Goal: Task Accomplishment & Management: Use online tool/utility

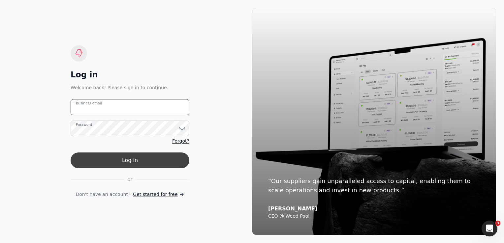
type email "[EMAIL_ADDRESS][DOMAIN_NAME]"
click at [128, 158] on button "Log in" at bounding box center [130, 161] width 119 height 16
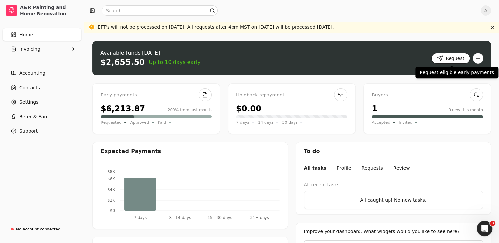
click at [451, 59] on button "Request" at bounding box center [450, 58] width 39 height 11
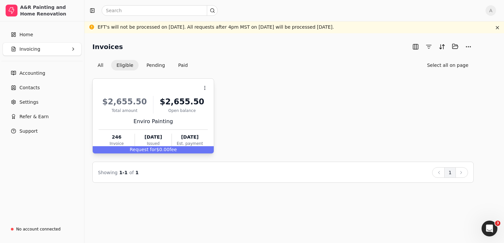
click at [158, 150] on div "Request for $0.00 fee" at bounding box center [153, 149] width 121 height 7
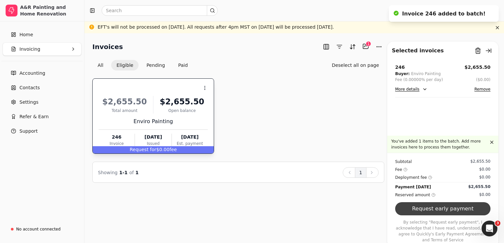
click at [444, 216] on button "Request early payment" at bounding box center [442, 208] width 95 height 13
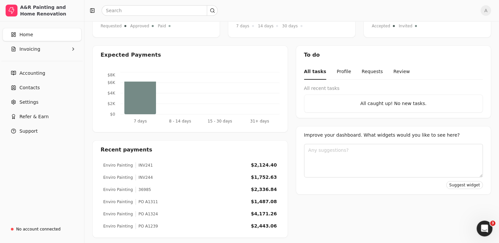
scroll to position [99, 0]
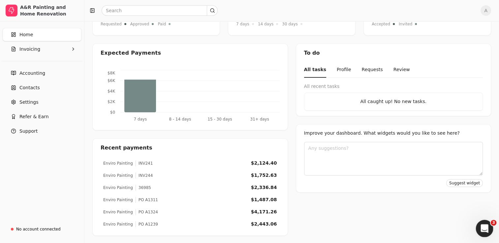
click at [488, 225] on div "Open Intercom Messenger" at bounding box center [483, 228] width 22 height 22
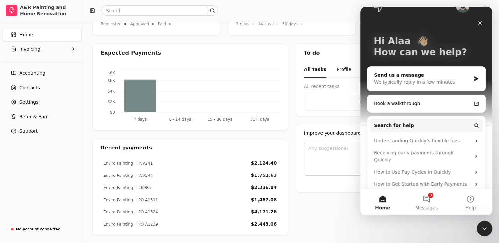
scroll to position [18, 0]
click at [426, 200] on button "3 Messages" at bounding box center [426, 202] width 44 height 26
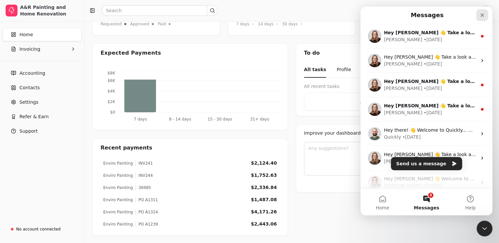
click at [481, 14] on icon "Close" at bounding box center [481, 15] width 5 height 5
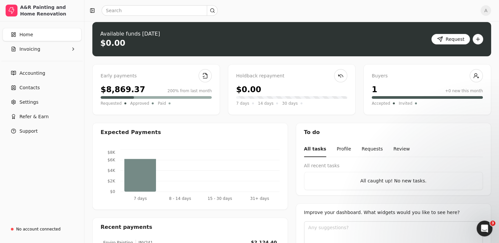
scroll to position [0, 0]
